Goal: Information Seeking & Learning: Learn about a topic

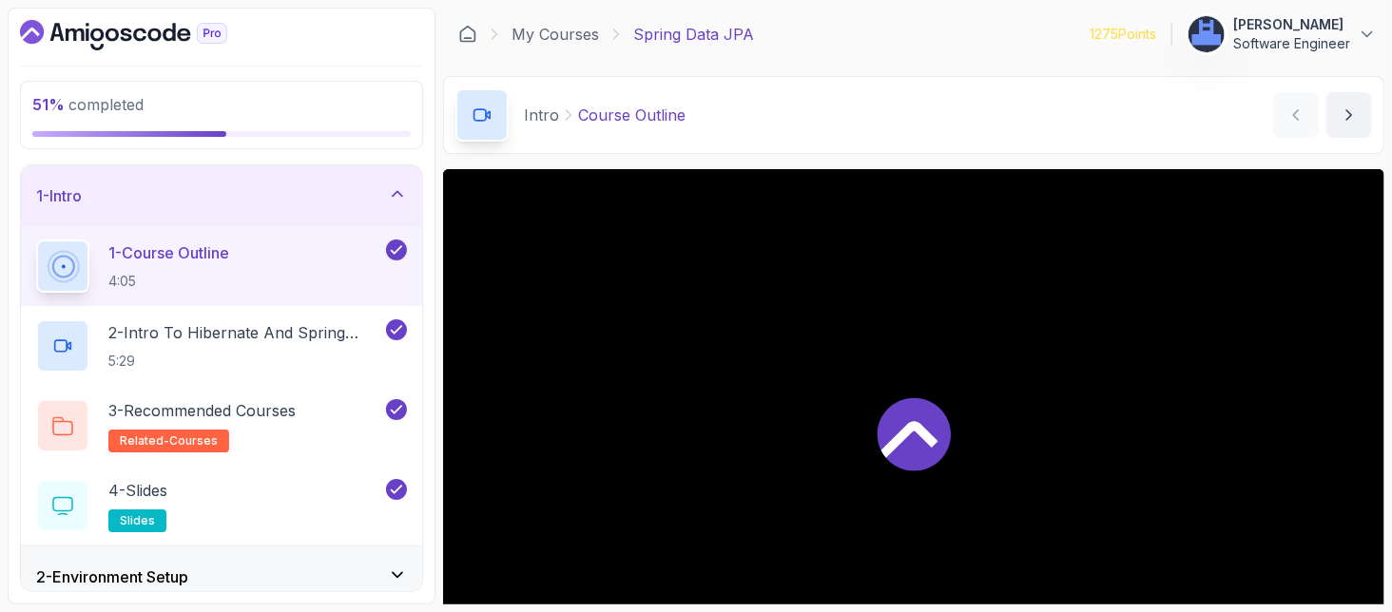
click at [396, 175] on div "1 - Intro" at bounding box center [221, 195] width 401 height 61
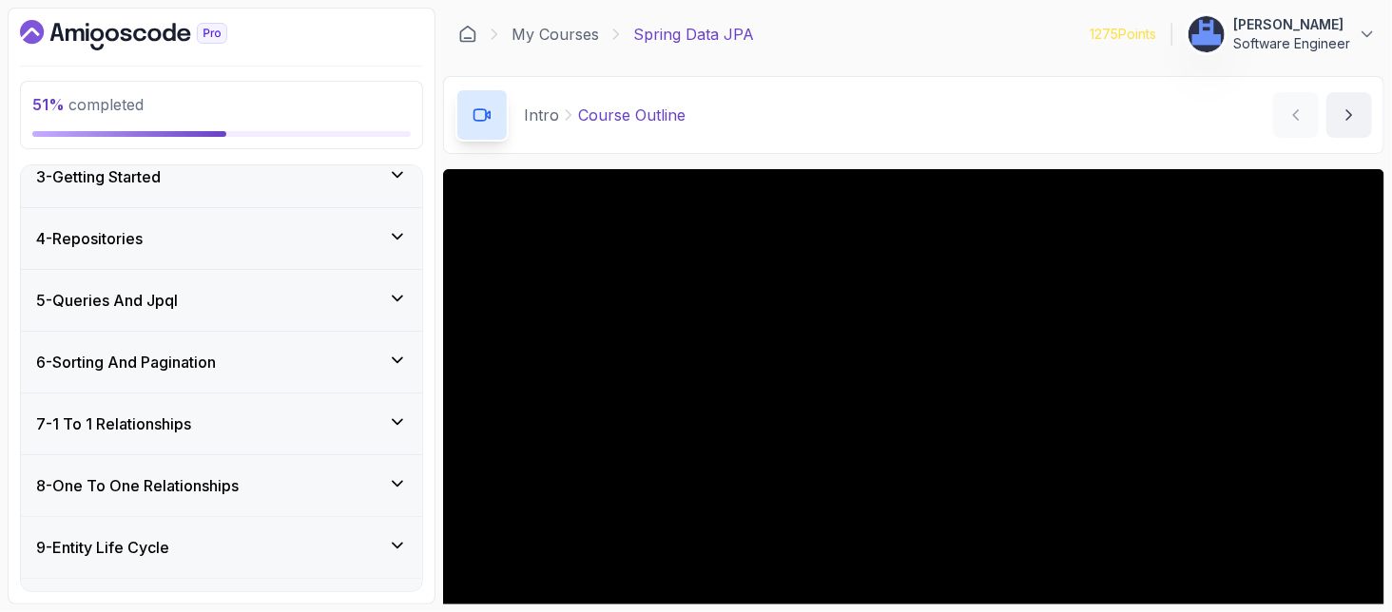
scroll to position [253, 0]
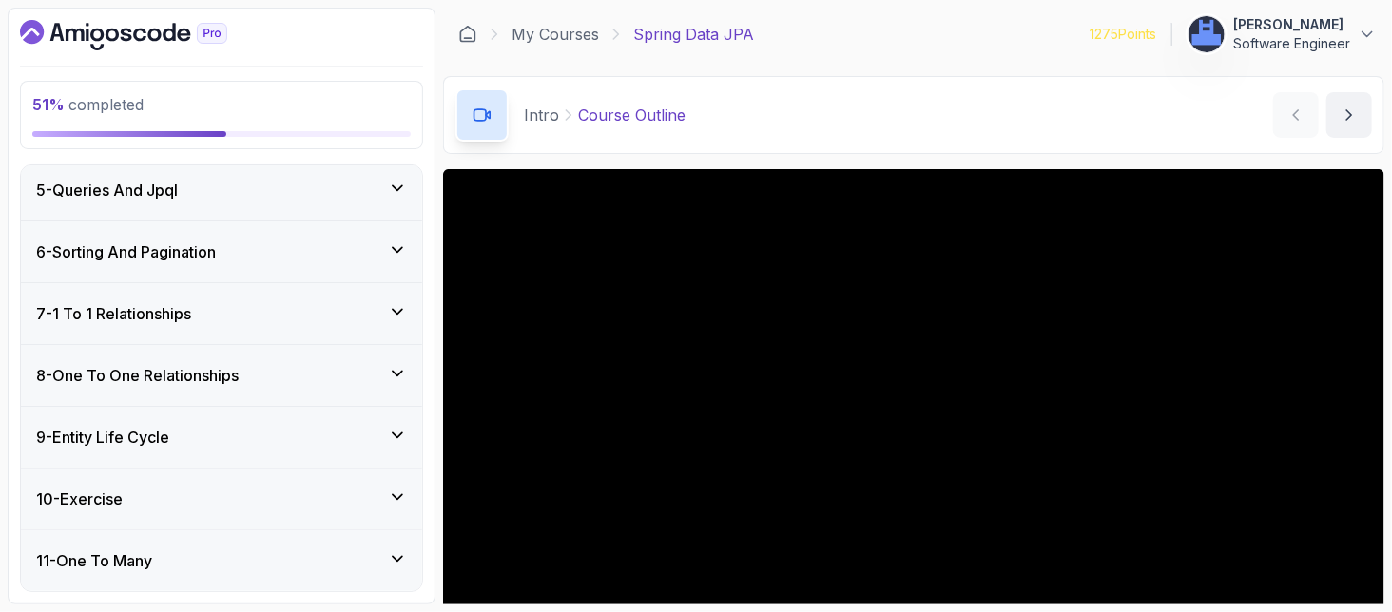
click at [180, 309] on h3 "7 - 1 To 1 Relationships" at bounding box center [113, 313] width 155 height 23
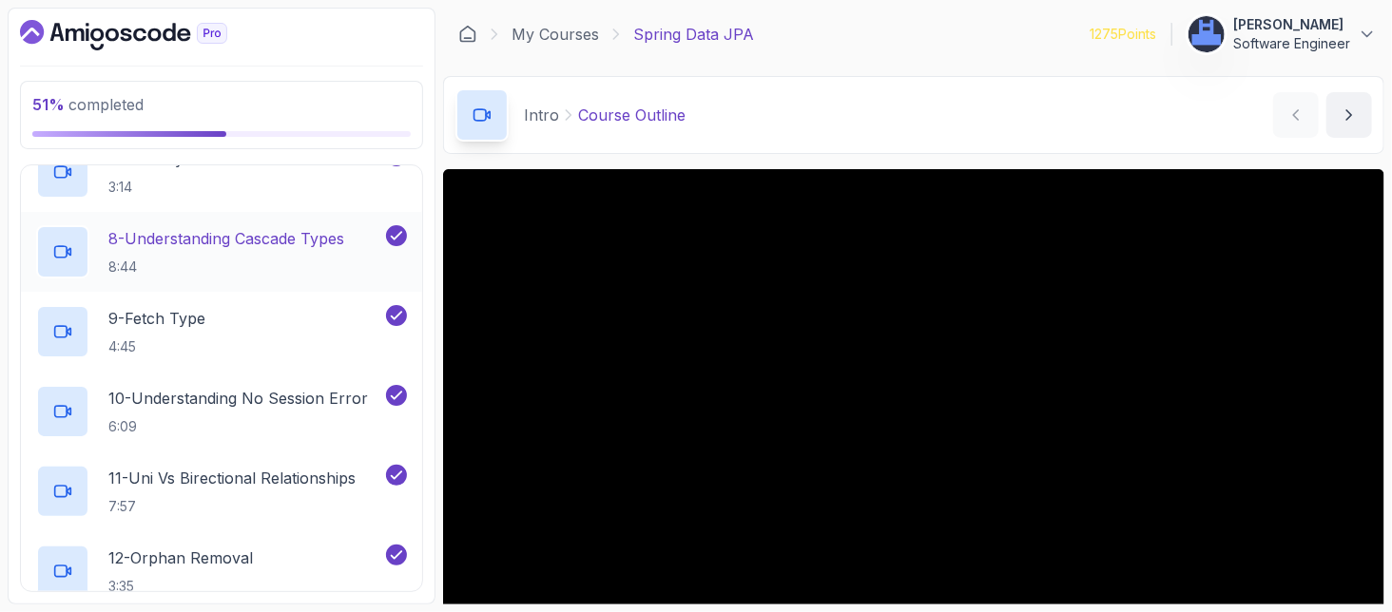
scroll to position [1014, 0]
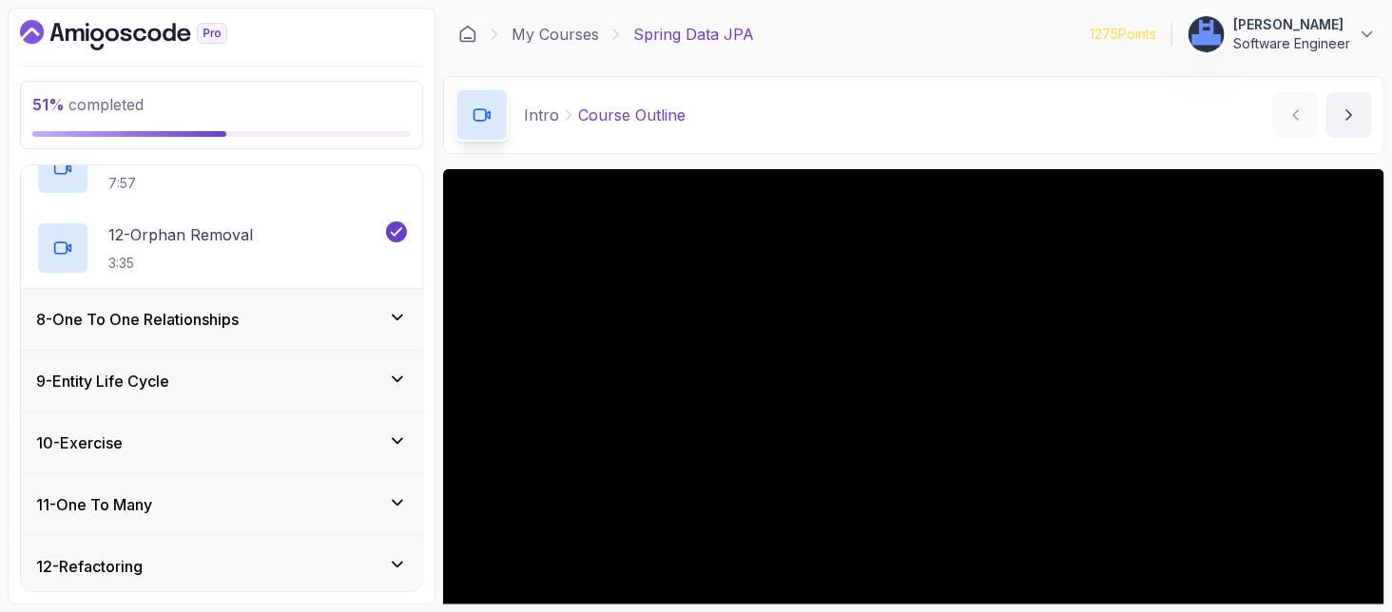
click at [226, 311] on h3 "8 - One To One Relationships" at bounding box center [137, 319] width 203 height 23
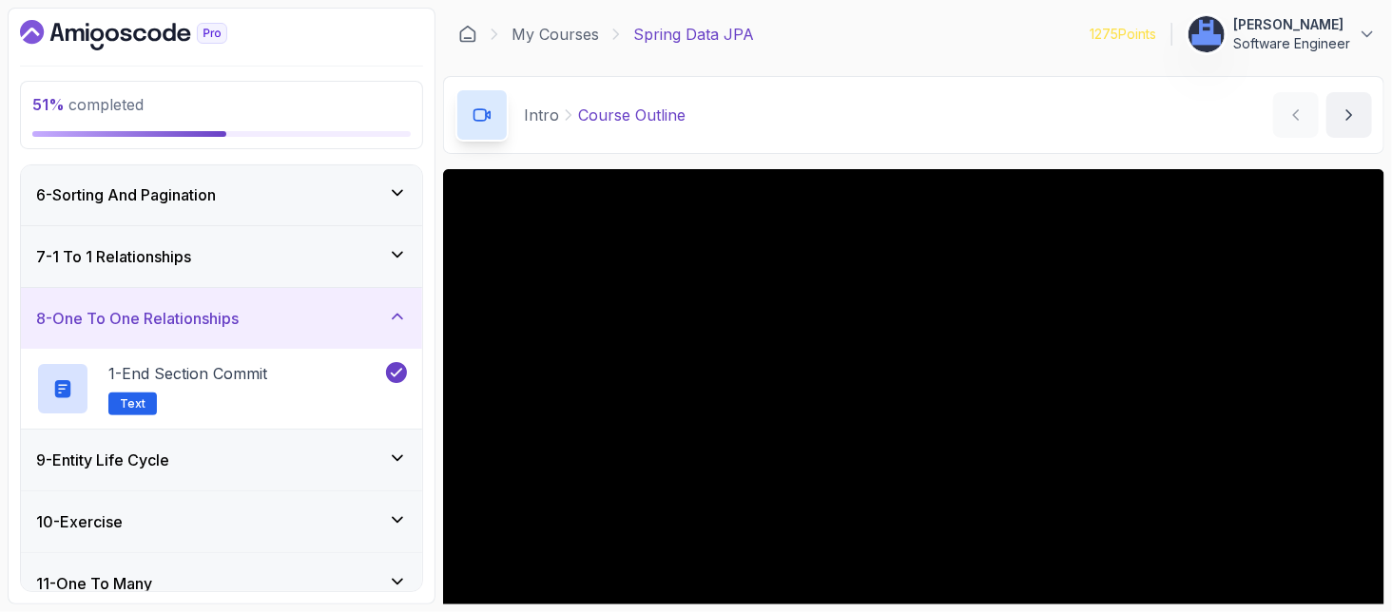
scroll to position [184, 0]
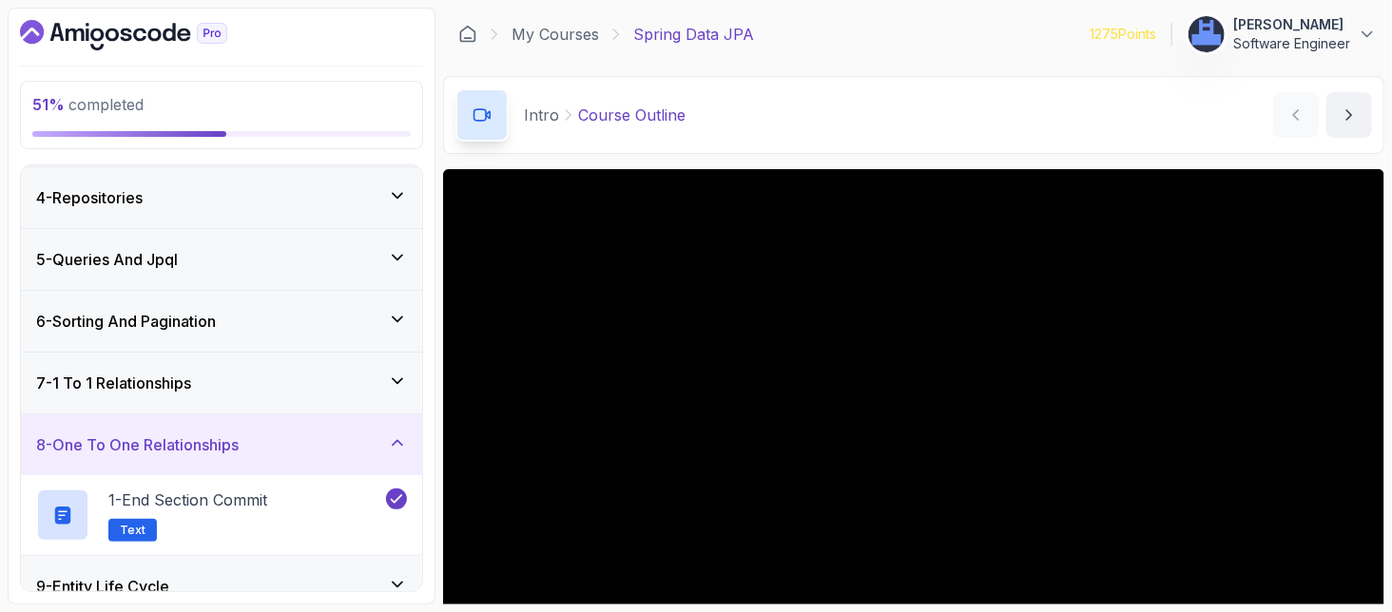
click at [305, 462] on div "8 - One To One Relationships" at bounding box center [221, 445] width 401 height 61
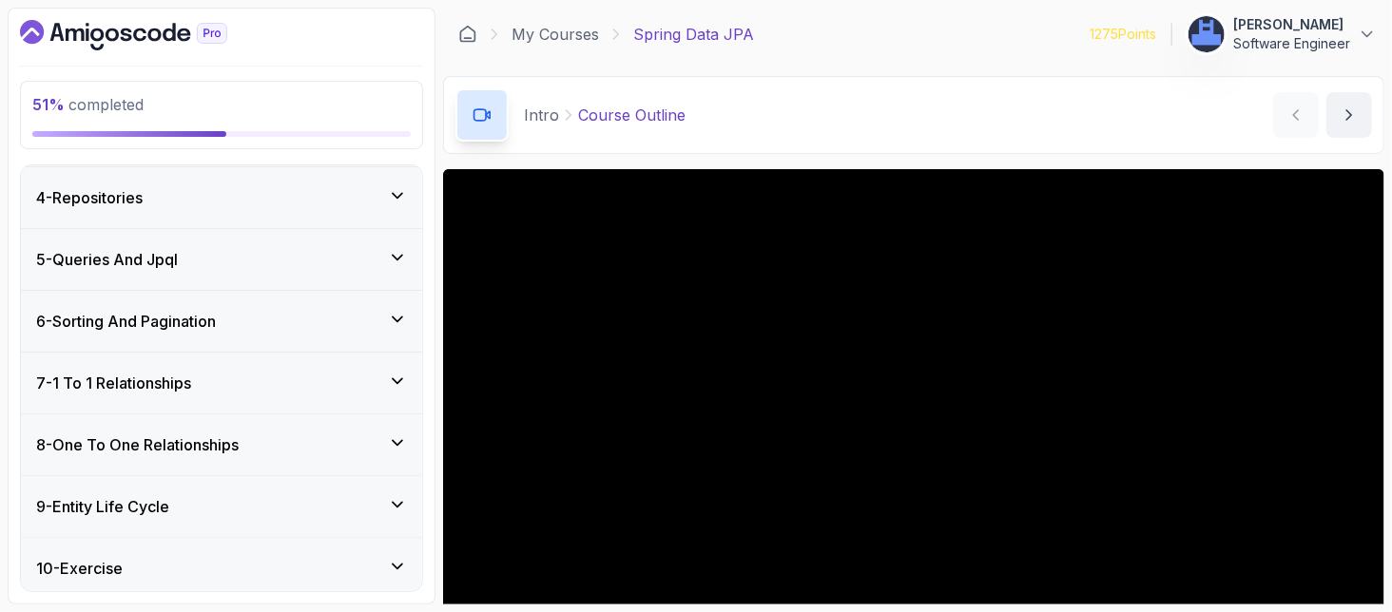
click at [264, 499] on div "9 - Entity Life Cycle" at bounding box center [221, 506] width 371 height 23
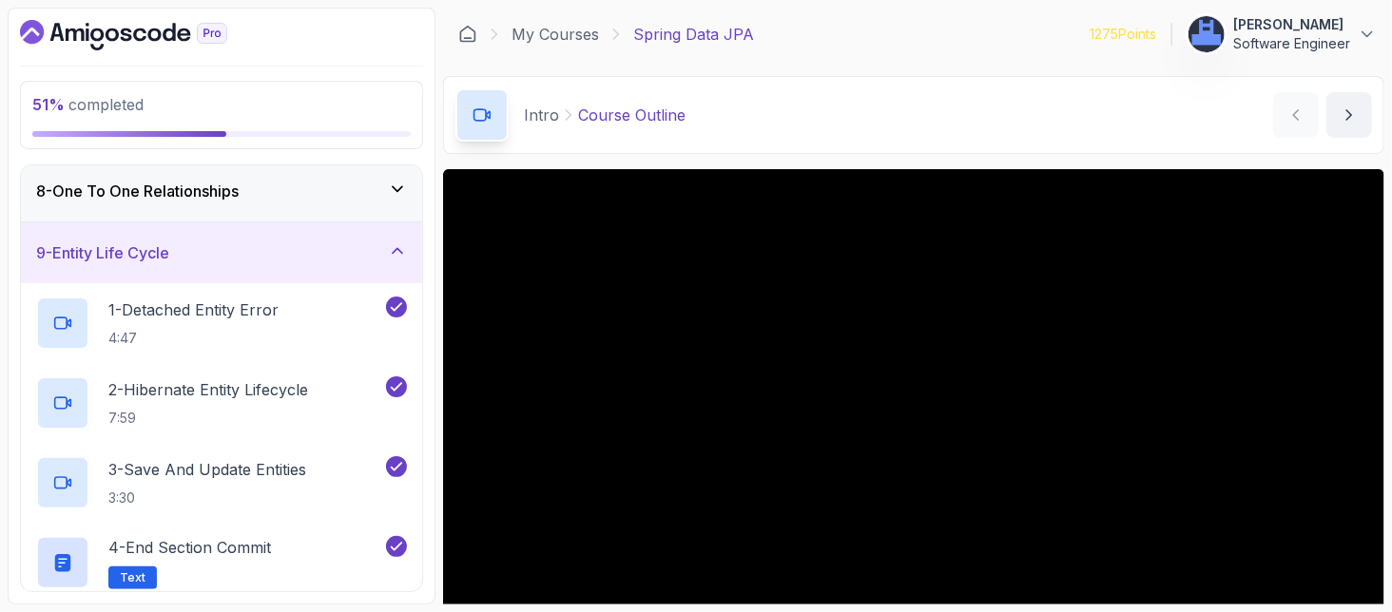
scroll to position [690, 0]
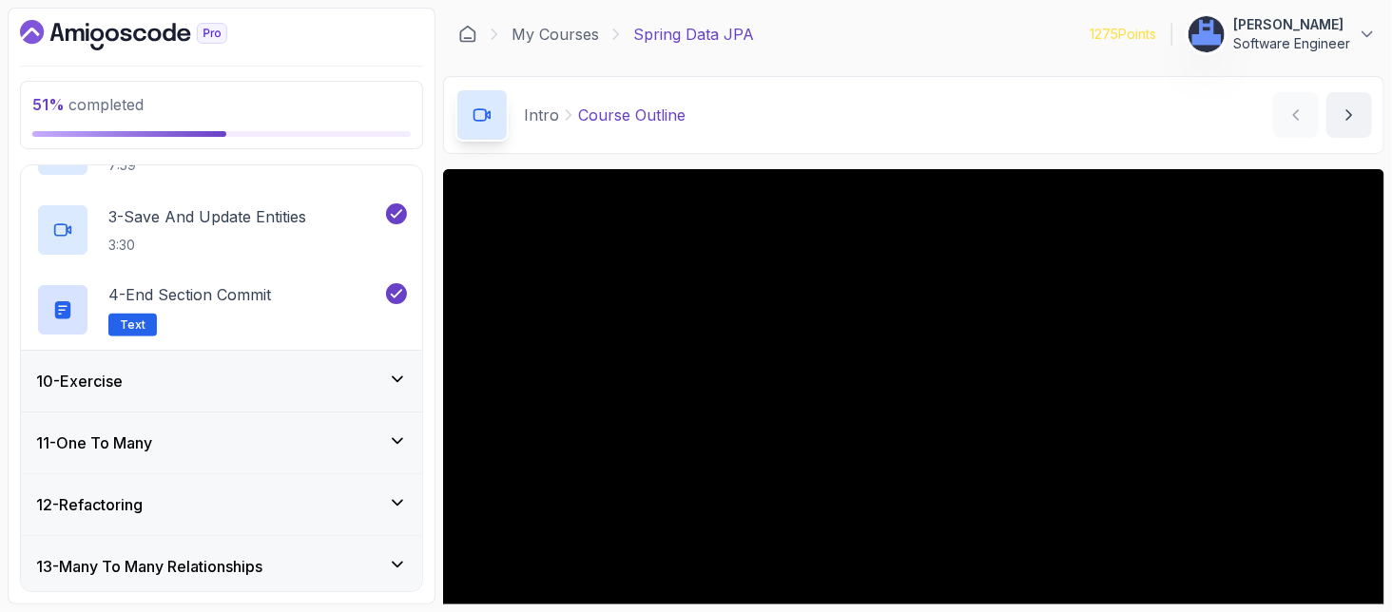
click at [173, 443] on div "11 - One To Many" at bounding box center [221, 443] width 371 height 23
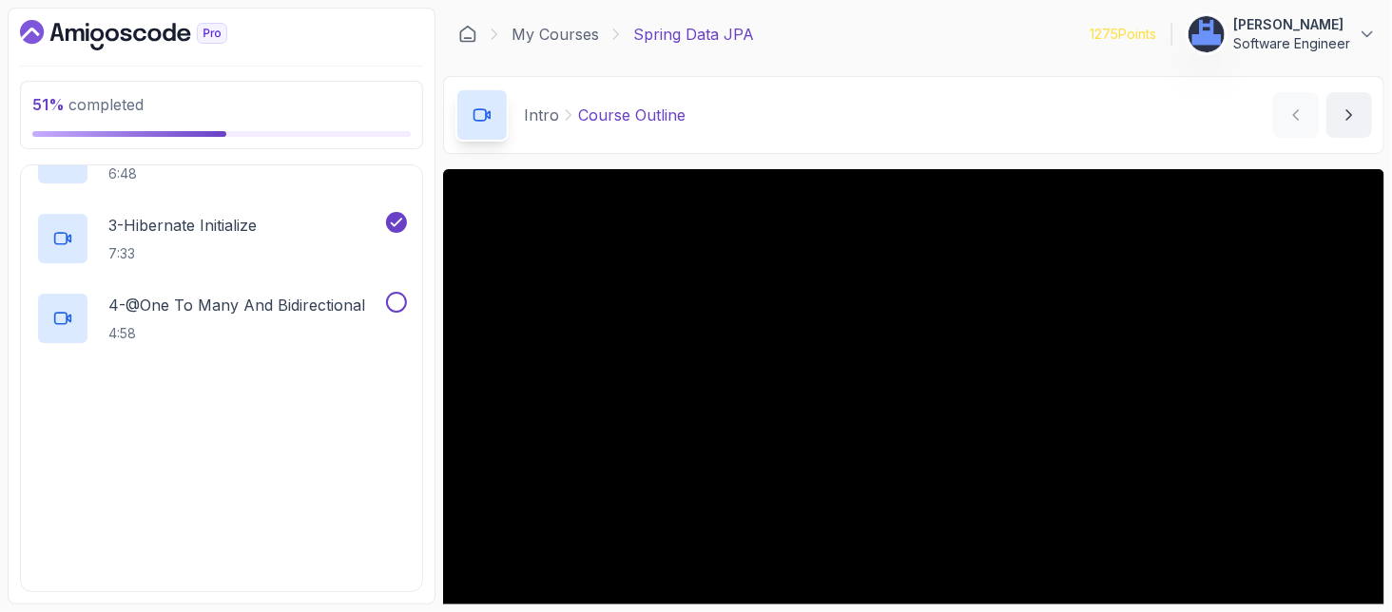
scroll to position [833, 0]
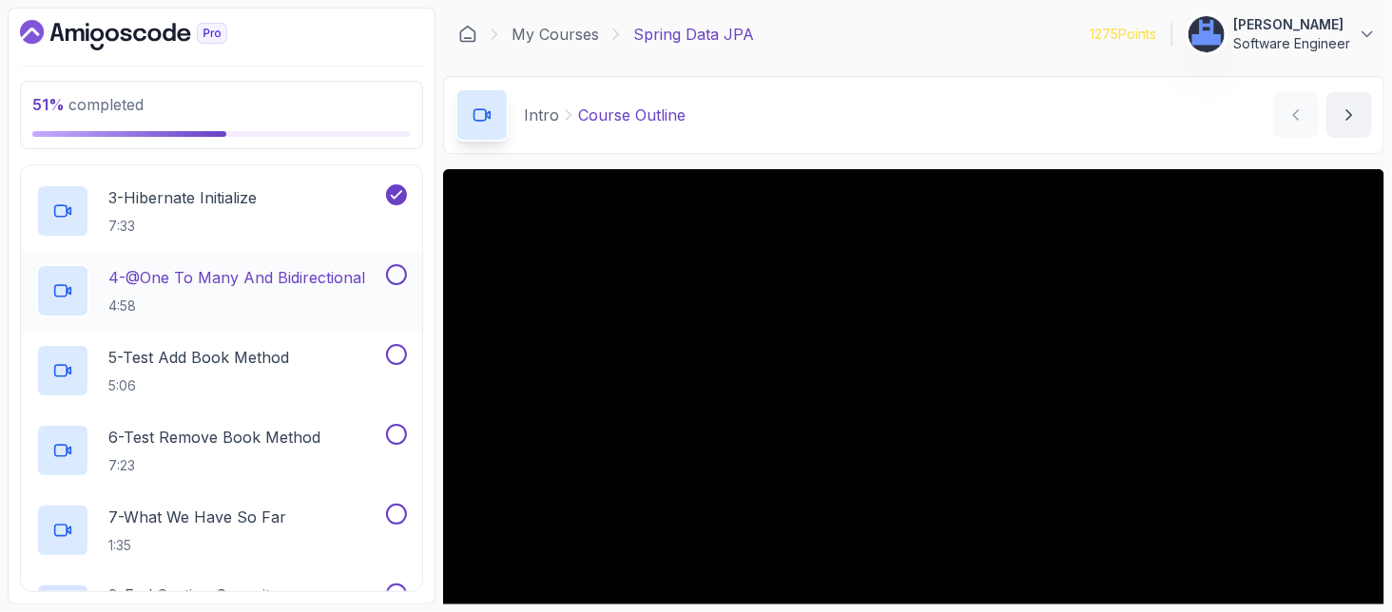
click at [163, 270] on p "4 - @One To Many And Bidirectional" at bounding box center [236, 277] width 257 height 23
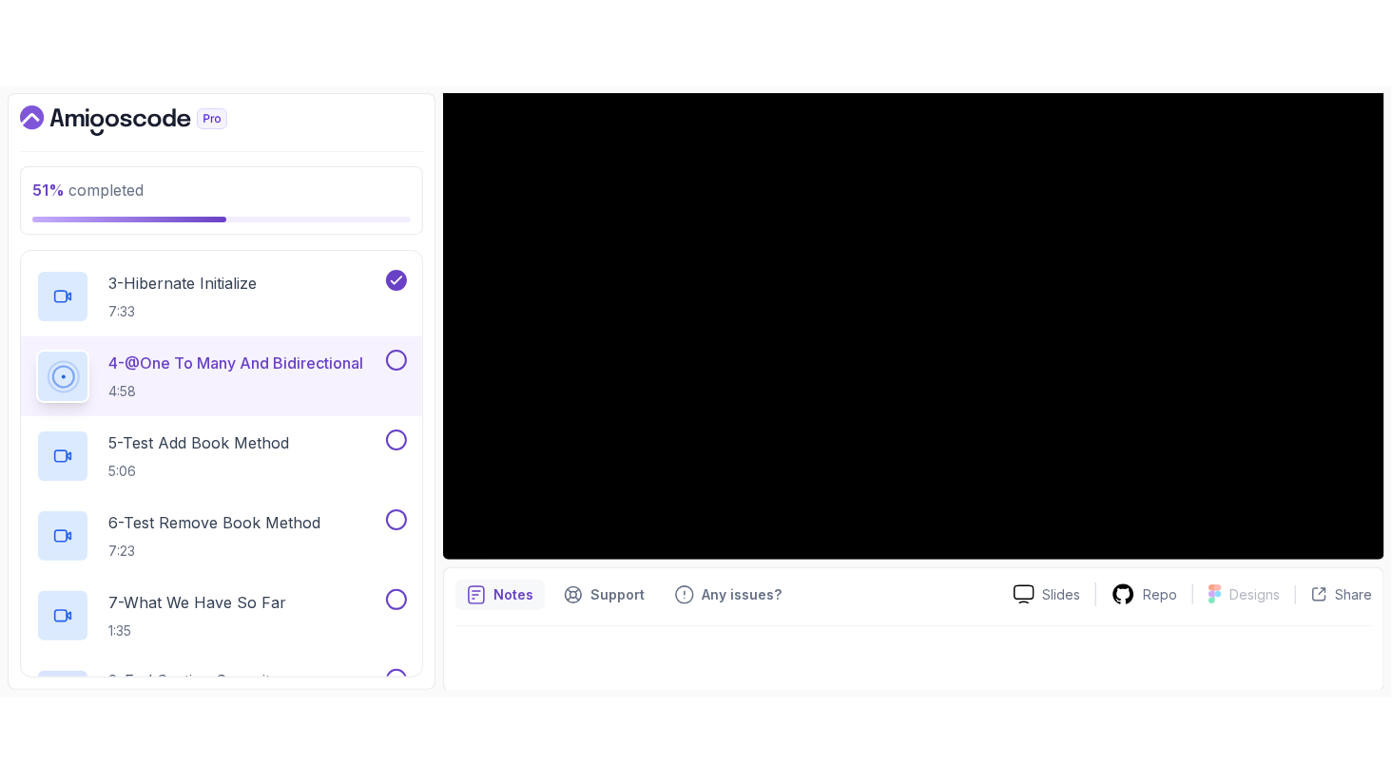
scroll to position [53, 0]
